Goal: Navigation & Orientation: Find specific page/section

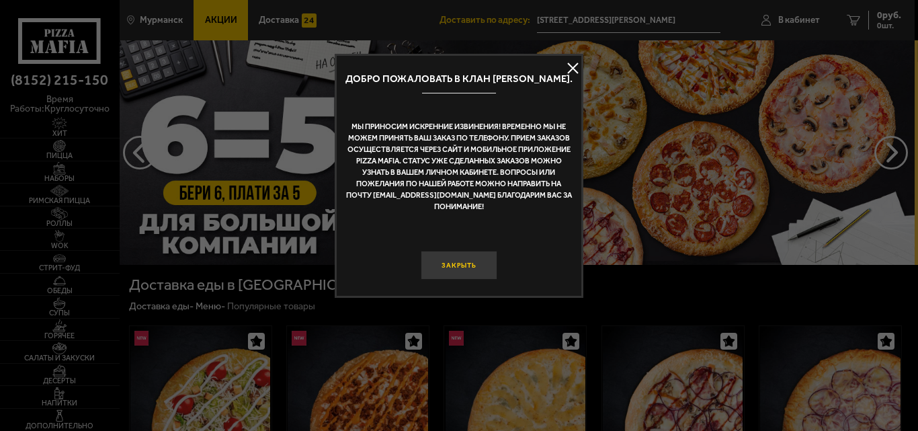
click at [471, 273] on button "Закрыть" at bounding box center [459, 265] width 77 height 29
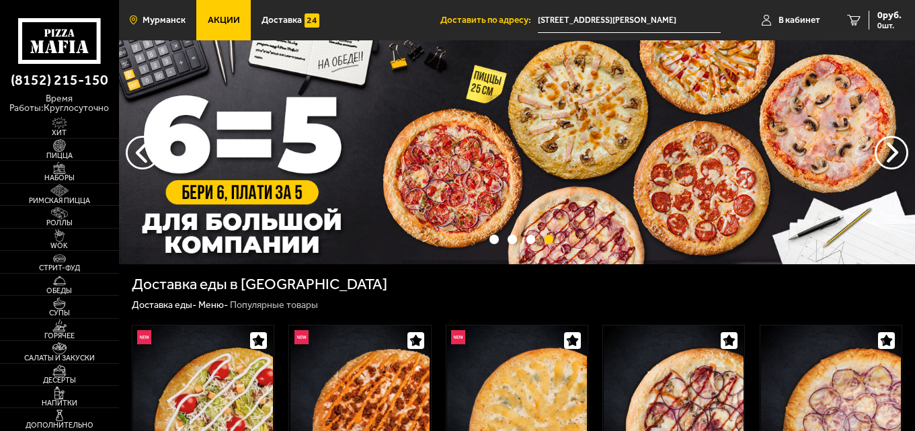
click at [153, 30] on link "Мурманск" at bounding box center [157, 20] width 77 height 40
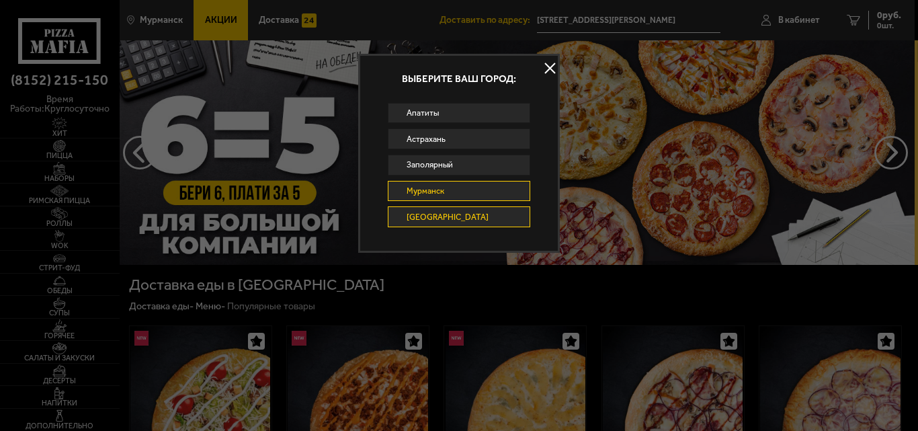
click at [485, 214] on link "[GEOGRAPHIC_DATA]" at bounding box center [459, 216] width 143 height 21
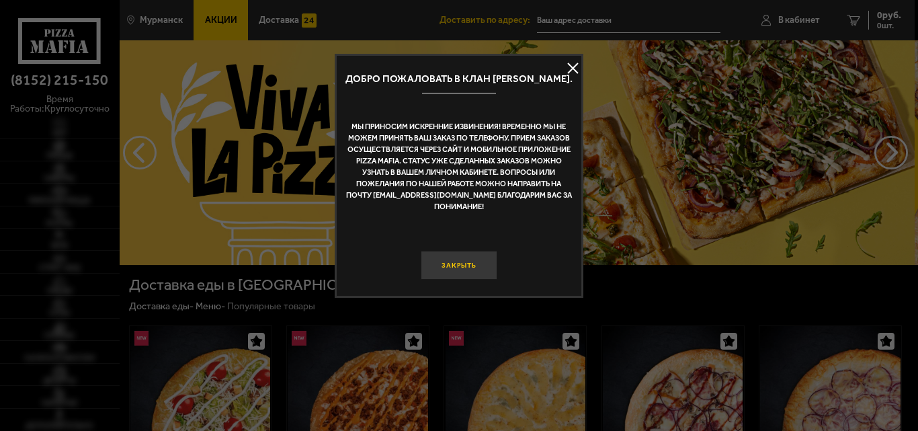
click at [475, 264] on button "Закрыть" at bounding box center [459, 265] width 77 height 29
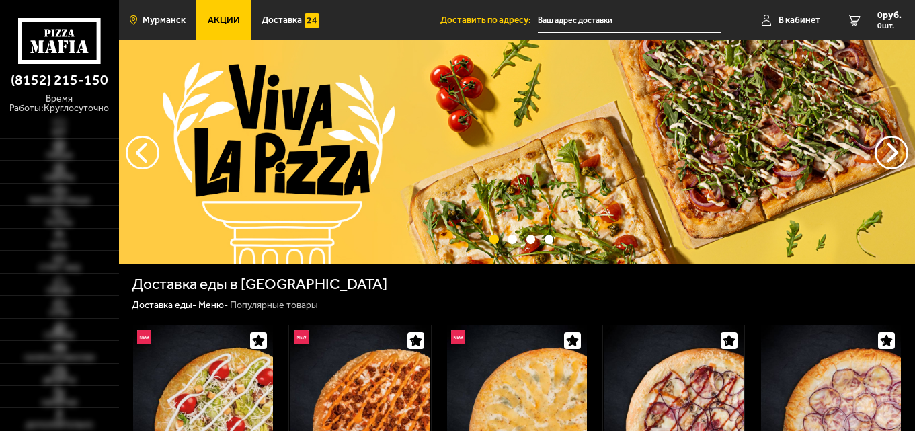
click at [166, 20] on span "Мурманск" at bounding box center [164, 19] width 43 height 9
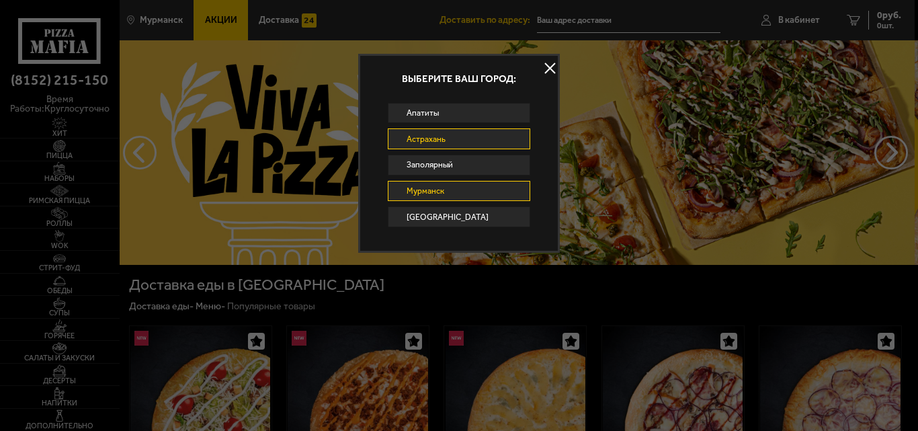
click at [435, 132] on link "Астрахань" at bounding box center [459, 138] width 143 height 21
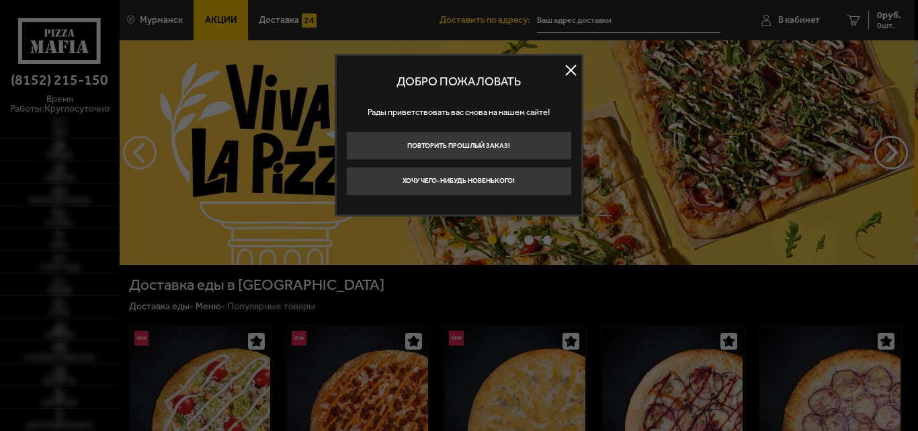
click at [567, 70] on button at bounding box center [571, 70] width 20 height 20
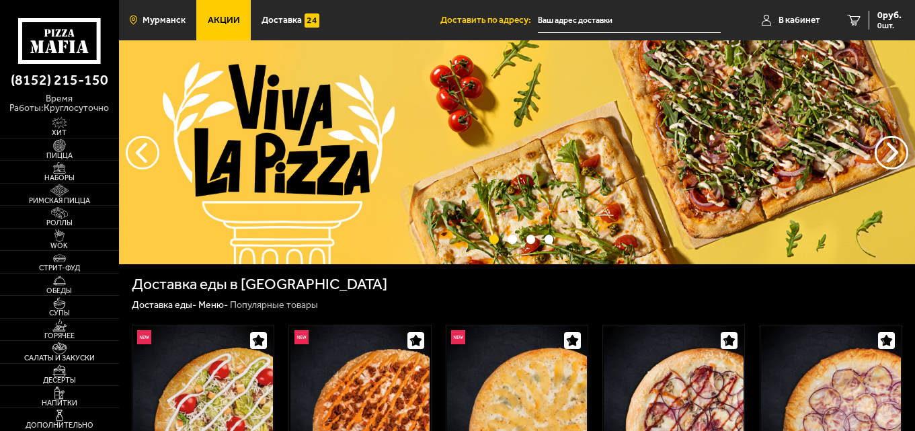
click at [157, 20] on span "Мурманск" at bounding box center [164, 19] width 43 height 9
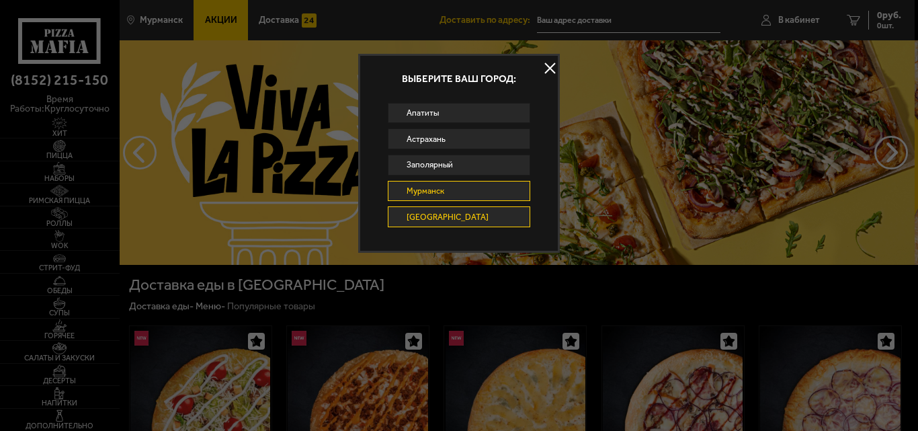
click at [426, 212] on link "[GEOGRAPHIC_DATA]" at bounding box center [459, 216] width 143 height 21
